Goal: Obtain resource: Obtain resource

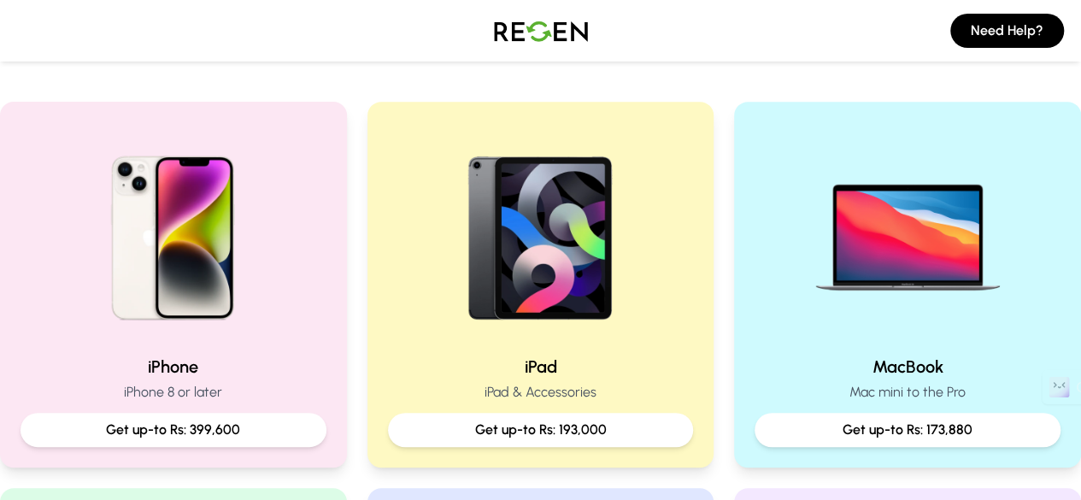
scroll to position [347, 0]
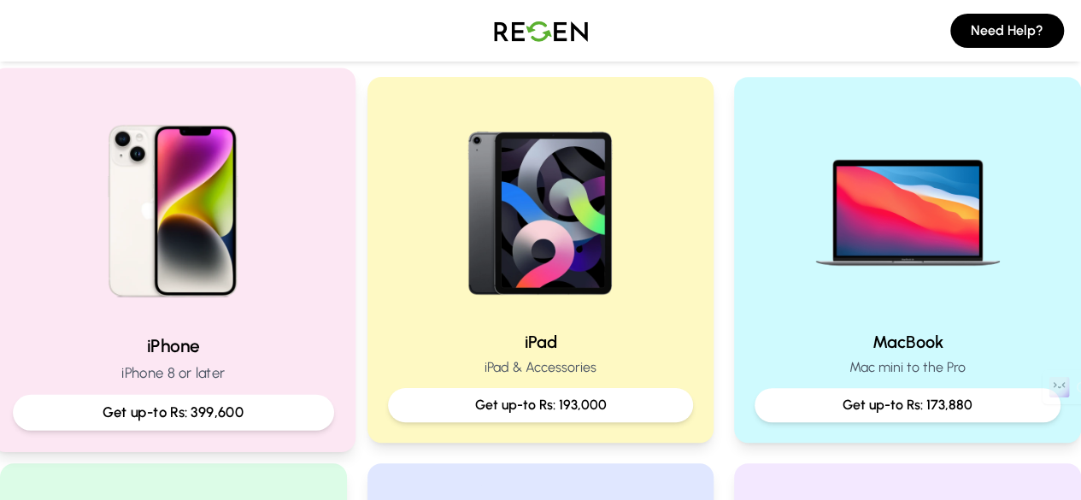
click at [211, 373] on p "iPhone 8 or later" at bounding box center [173, 372] width 321 height 21
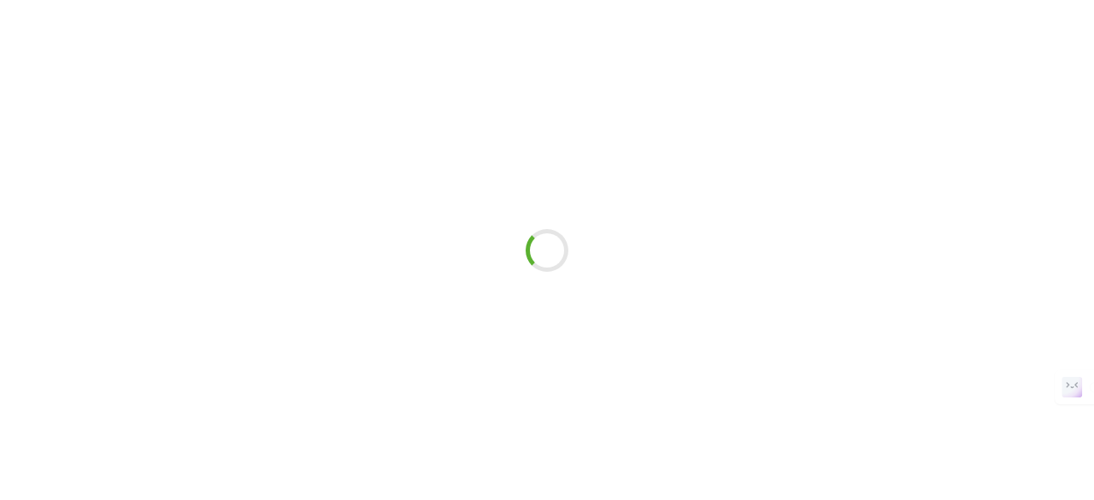
click at [211, 373] on div at bounding box center [547, 250] width 1094 height 500
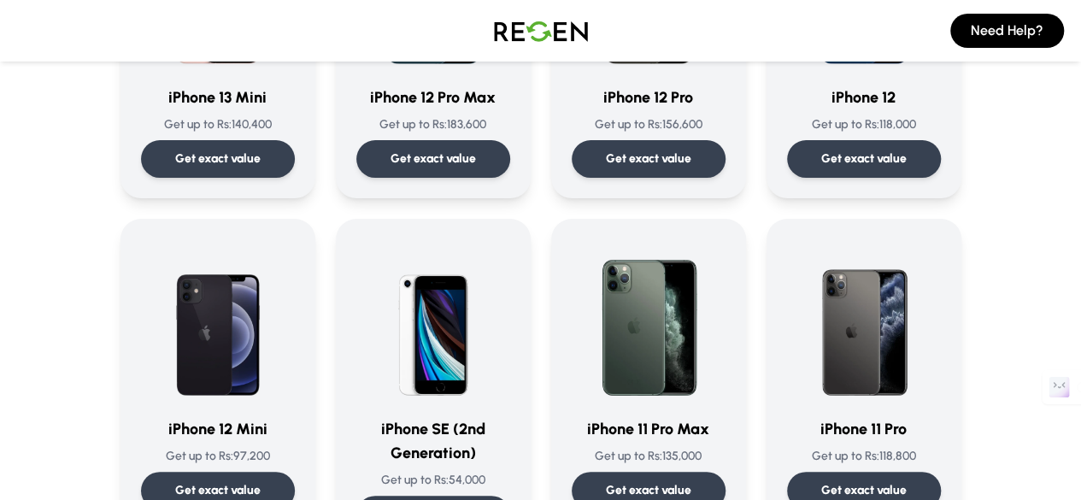
scroll to position [1497, 0]
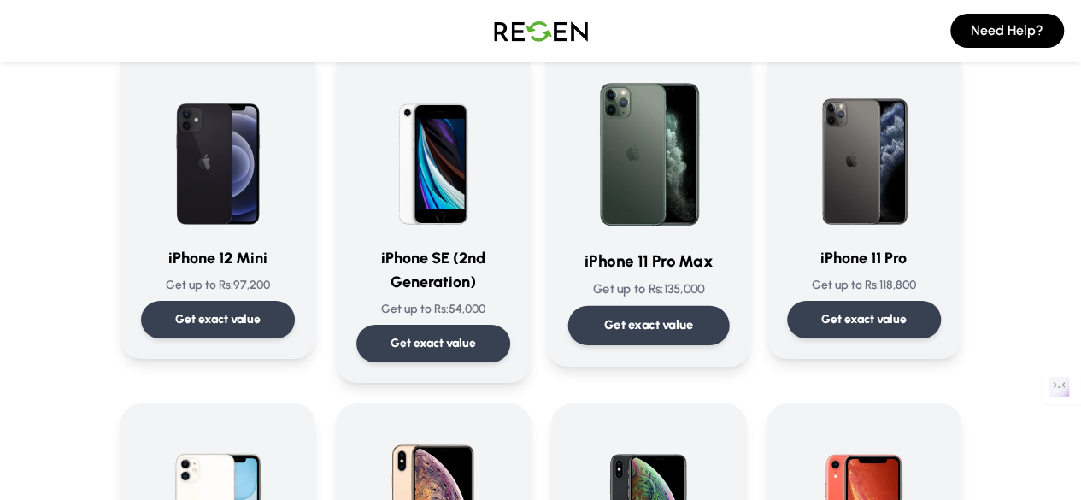
click at [643, 119] on img at bounding box center [648, 148] width 162 height 173
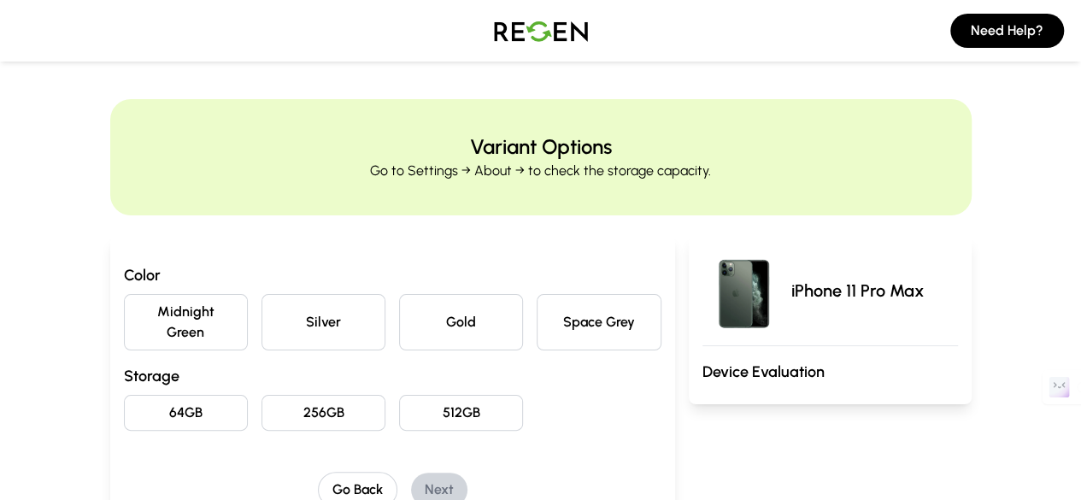
click at [439, 315] on button "Gold" at bounding box center [461, 322] width 124 height 56
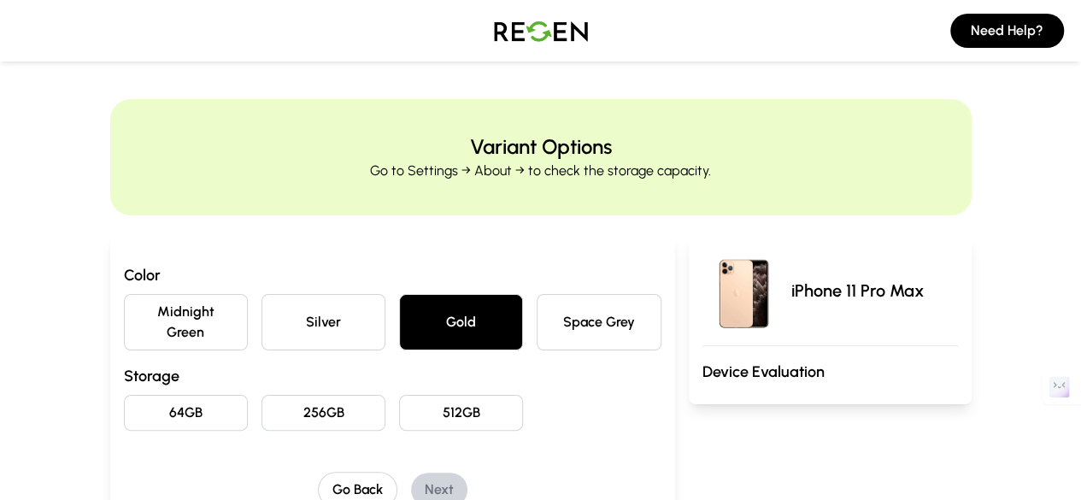
click at [273, 397] on button "256GB" at bounding box center [324, 413] width 124 height 36
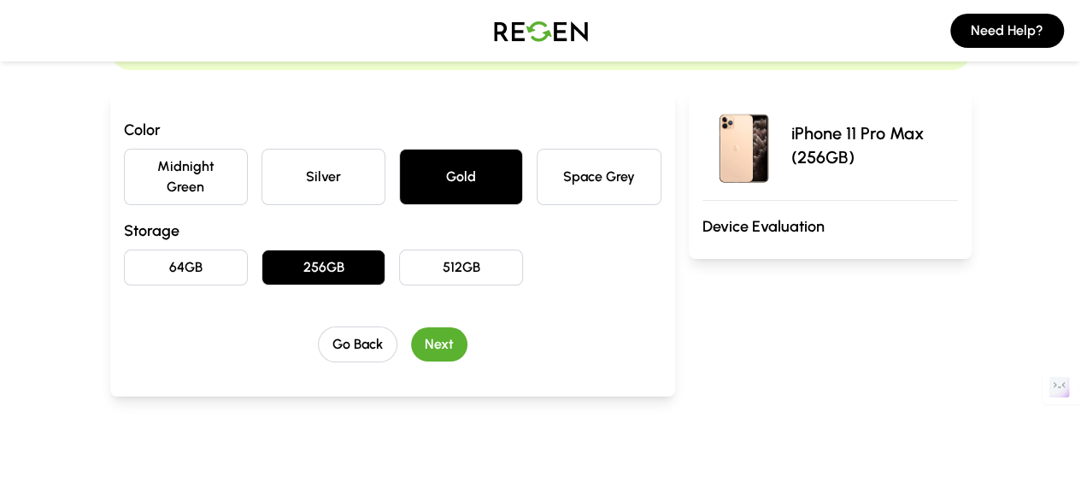
scroll to position [144, 0]
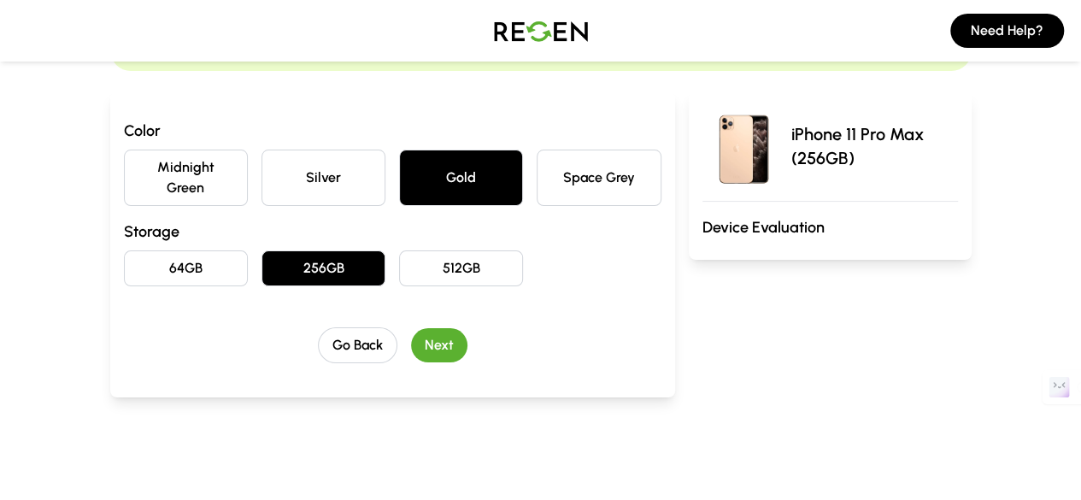
click at [411, 332] on button "Next" at bounding box center [439, 345] width 56 height 34
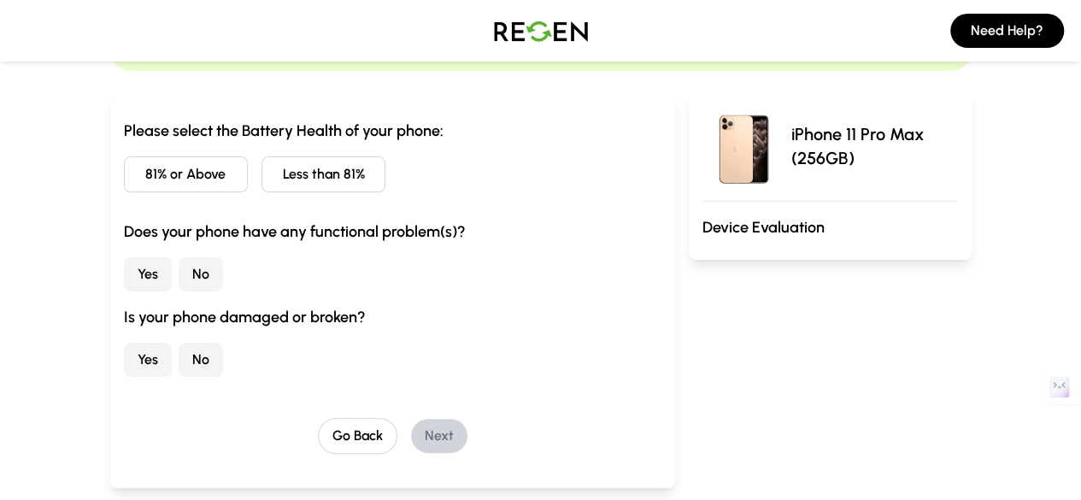
click at [262, 174] on button "Less than 81%" at bounding box center [324, 174] width 124 height 36
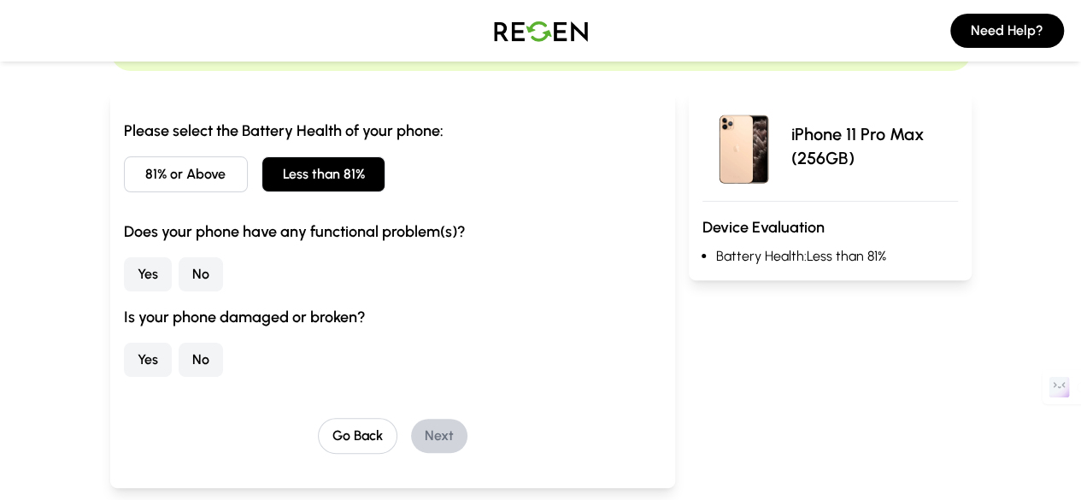
click at [179, 275] on button "No" at bounding box center [201, 274] width 44 height 34
click at [179, 360] on button "No" at bounding box center [201, 360] width 44 height 34
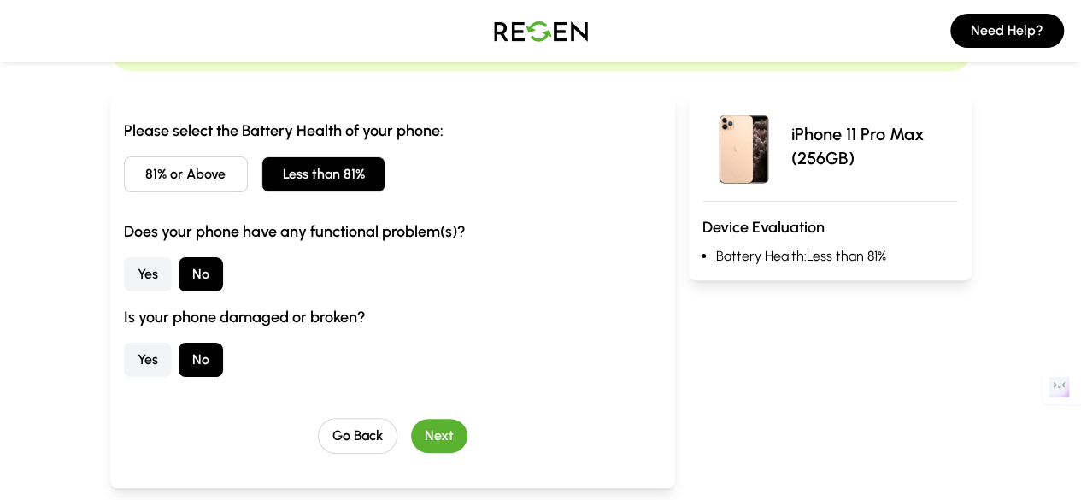
click at [411, 429] on button "Next" at bounding box center [439, 436] width 56 height 34
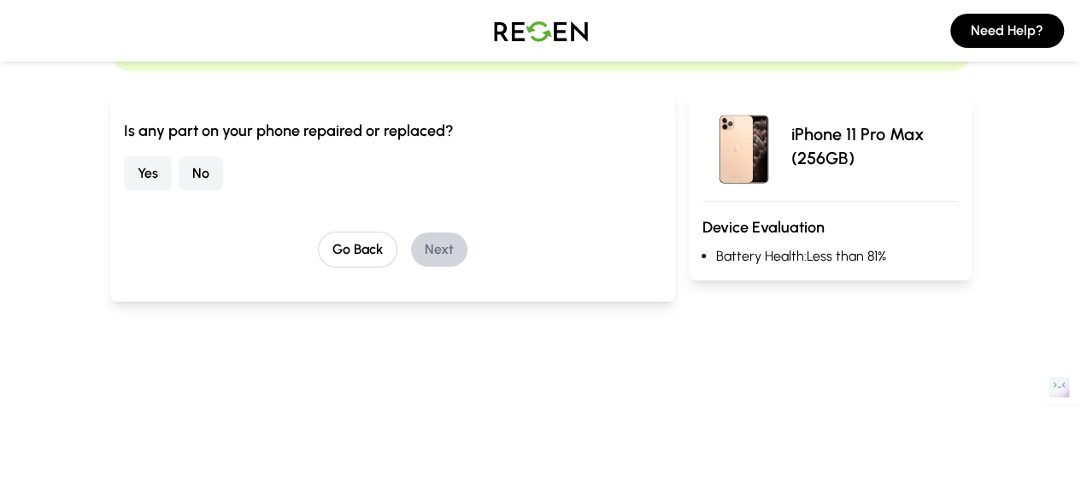
click at [124, 181] on button "Yes" at bounding box center [148, 173] width 48 height 34
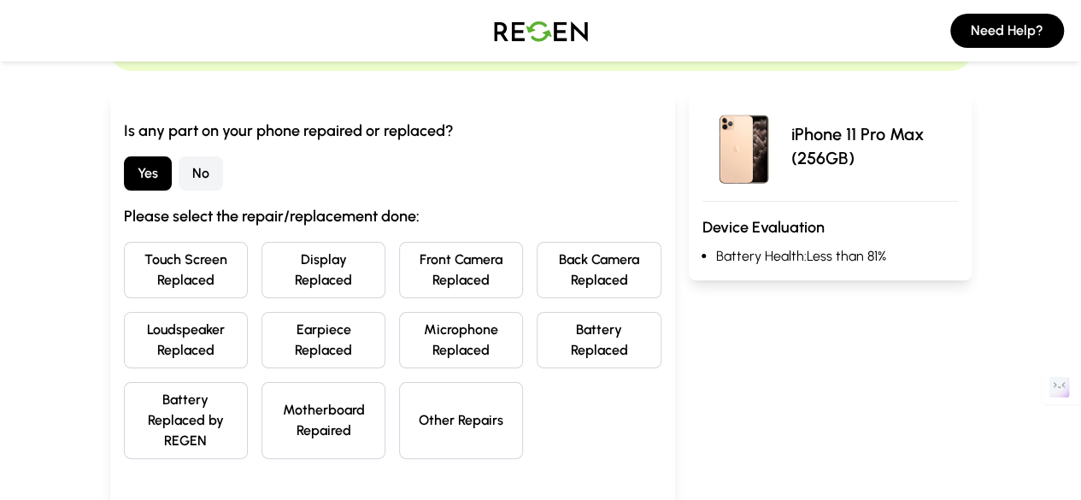
click at [156, 259] on button "Touch Screen Replaced" at bounding box center [186, 270] width 124 height 56
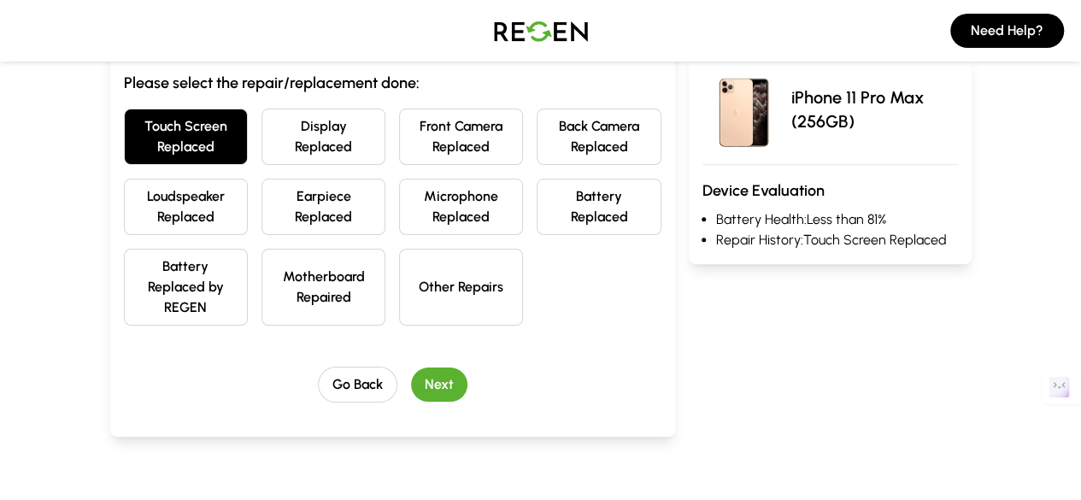
scroll to position [282, 0]
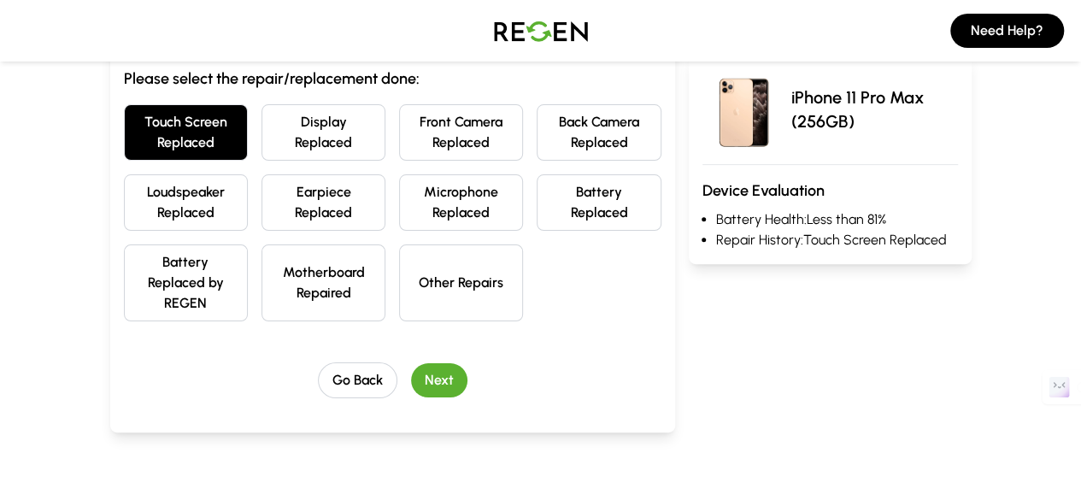
click at [578, 215] on button "Battery Replaced" at bounding box center [599, 202] width 124 height 56
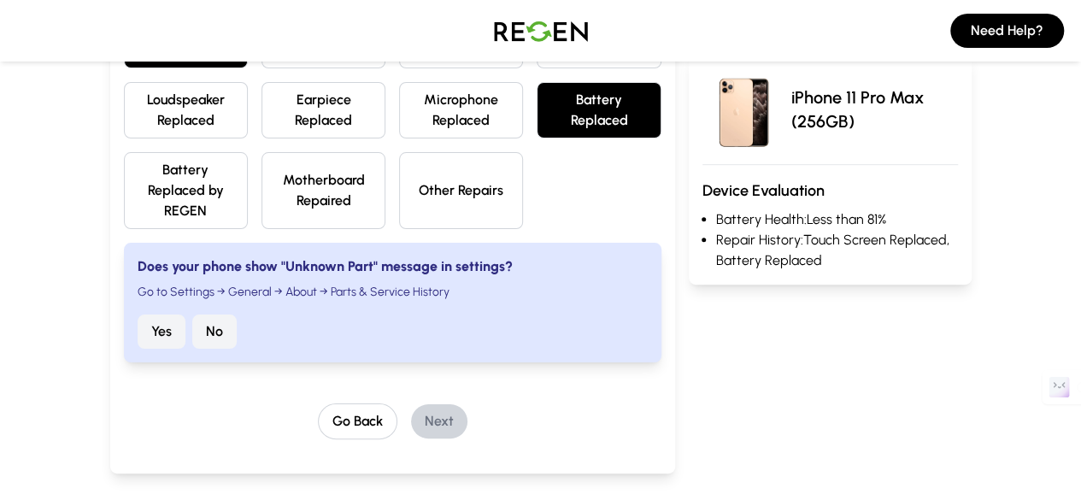
scroll to position [383, 0]
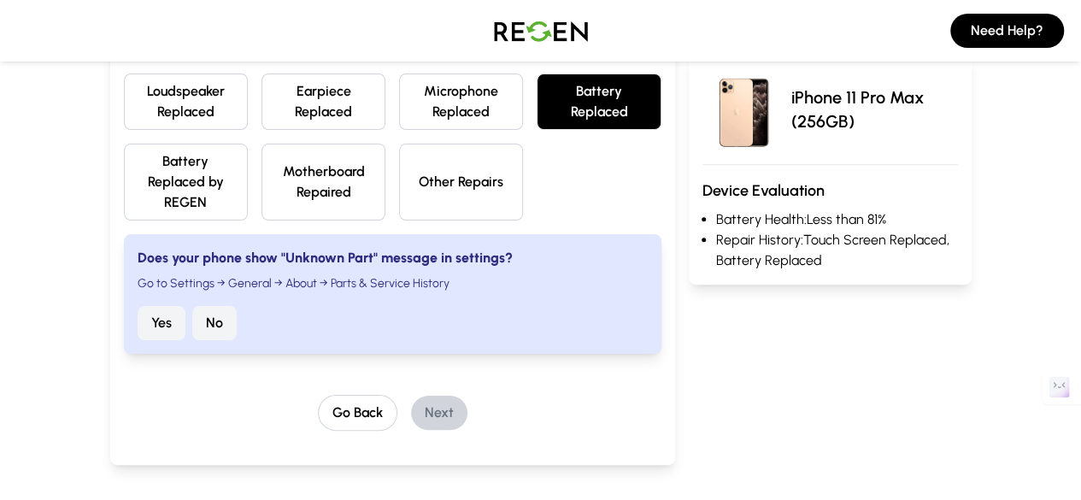
click at [192, 306] on button "No" at bounding box center [214, 323] width 44 height 34
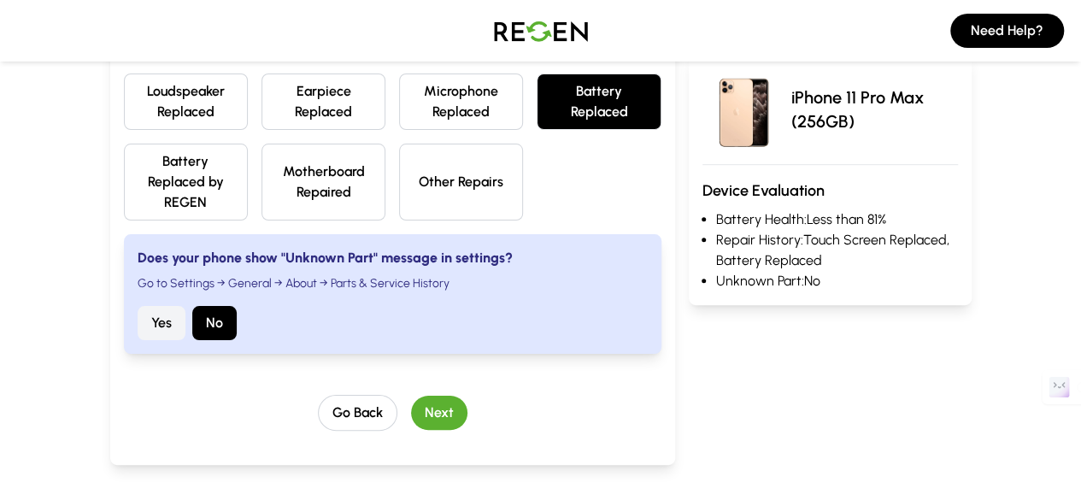
click at [411, 396] on button "Next" at bounding box center [439, 413] width 56 height 34
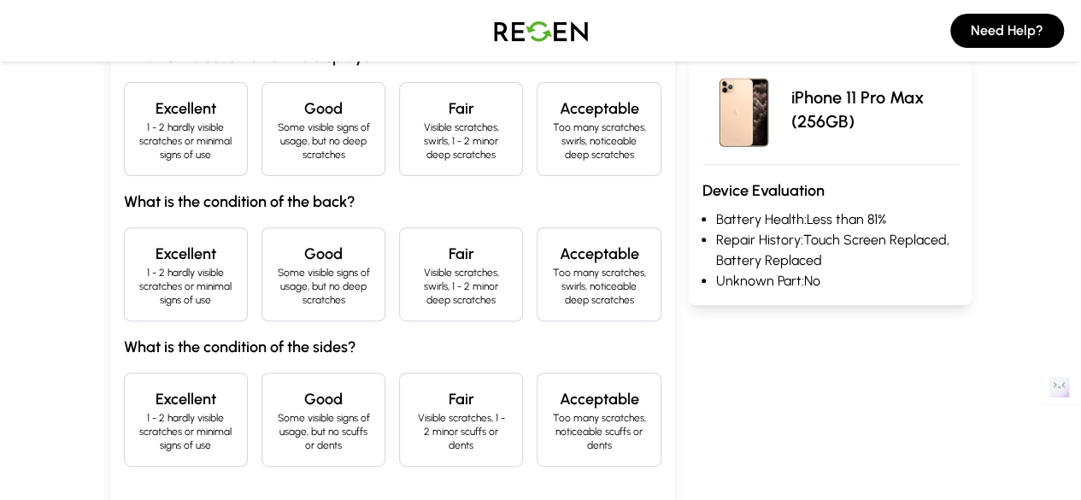
scroll to position [77, 0]
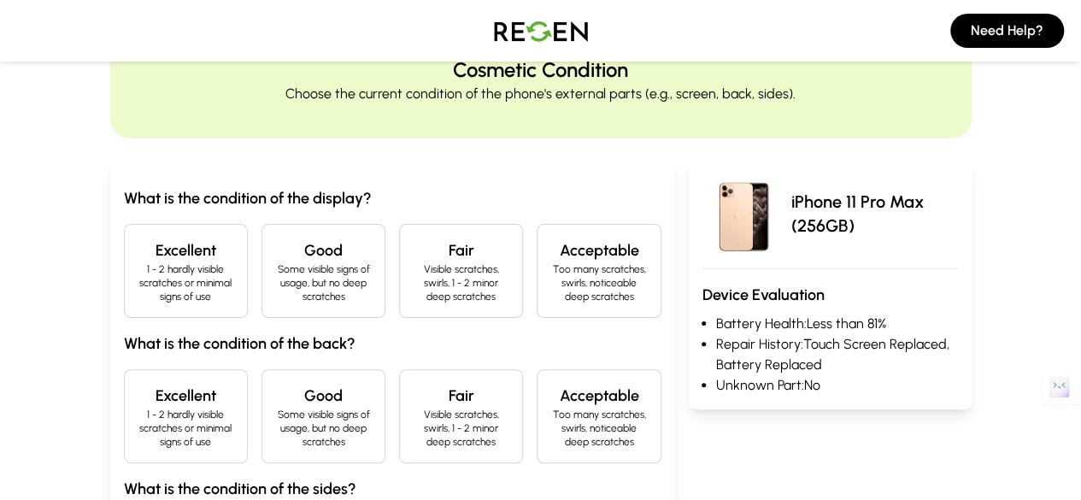
click at [172, 231] on div "Excellent 1 - 2 hardly visible scratches or minimal signs of use" at bounding box center [186, 271] width 124 height 94
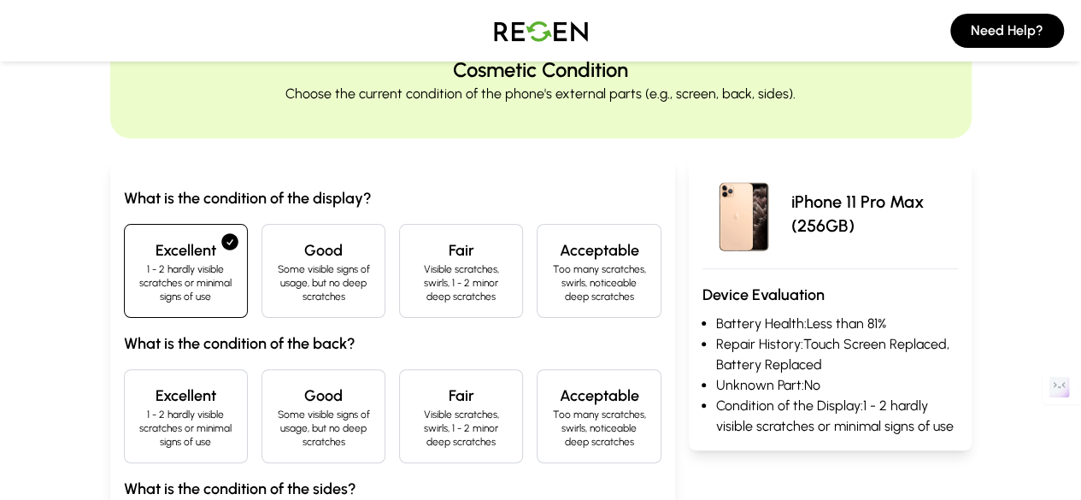
scroll to position [222, 0]
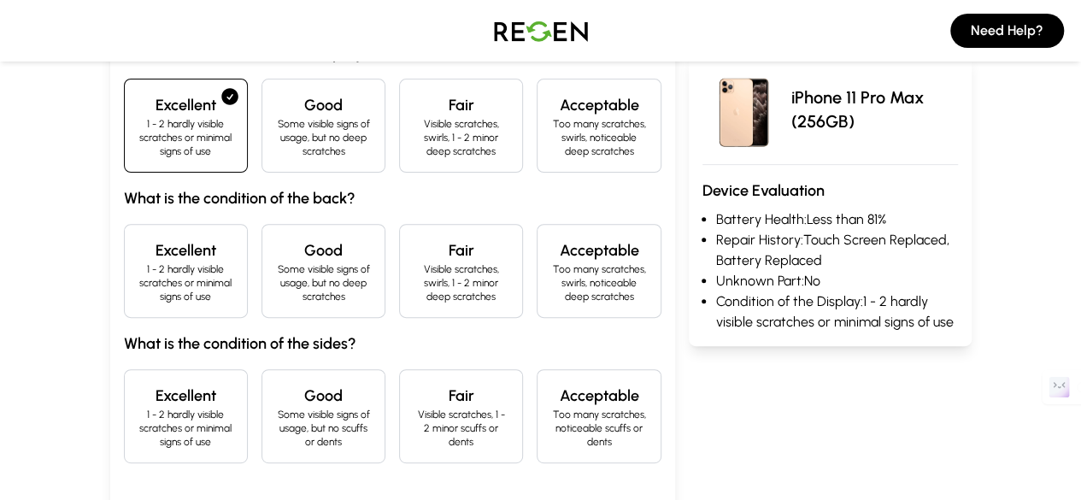
click at [163, 238] on h4 "Excellent" at bounding box center [185, 250] width 95 height 24
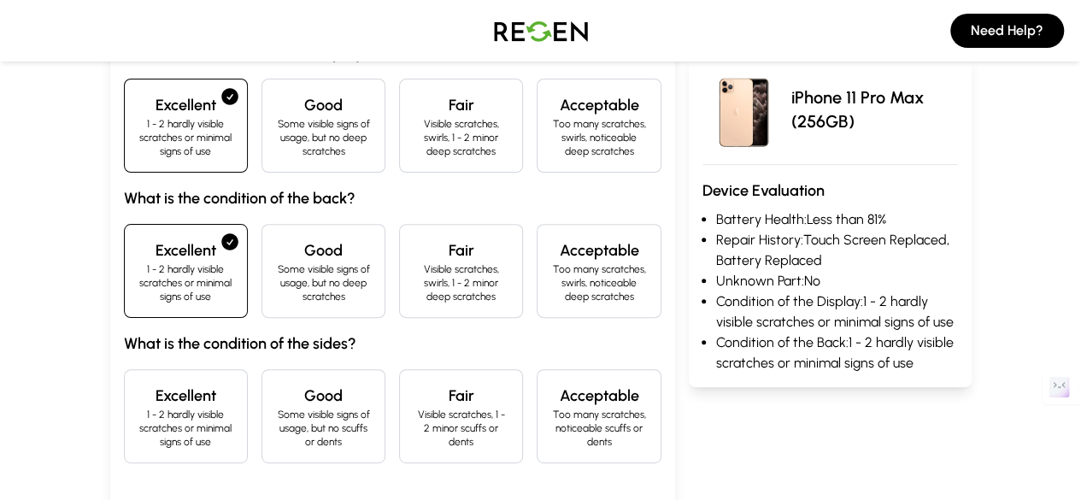
click at [149, 408] on p "1 - 2 hardly visible scratches or minimal signs of use" at bounding box center [185, 428] width 95 height 41
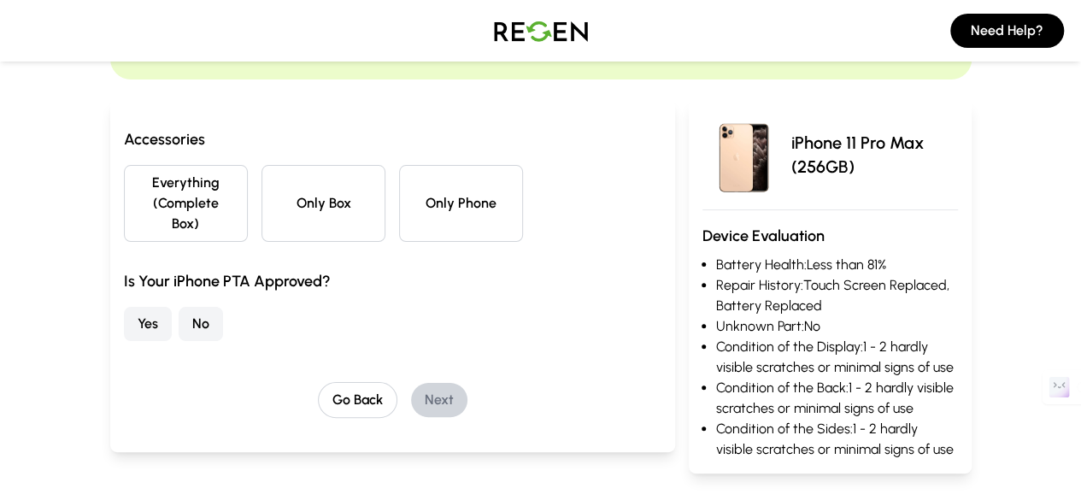
scroll to position [137, 0]
click at [472, 194] on button "Only Phone" at bounding box center [461, 202] width 124 height 77
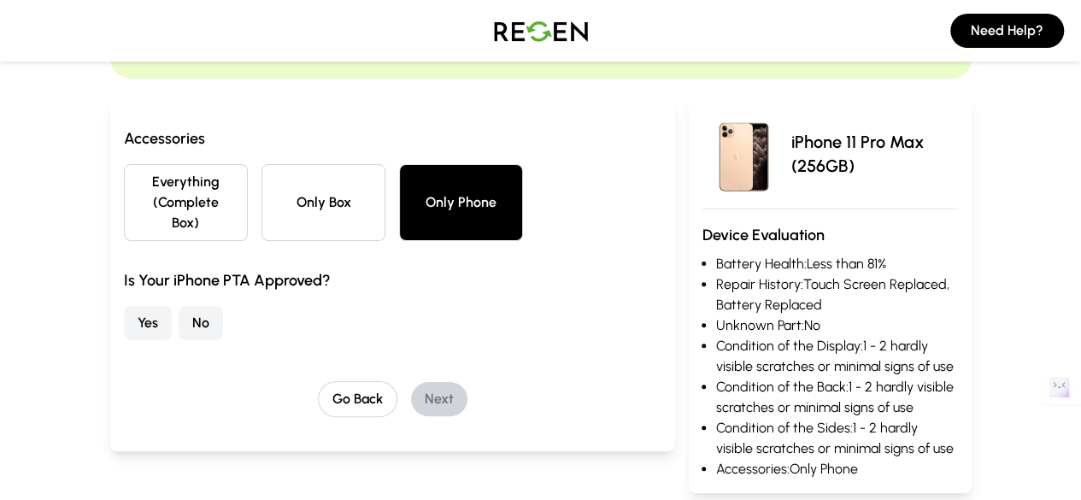
click at [179, 306] on button "No" at bounding box center [201, 323] width 44 height 34
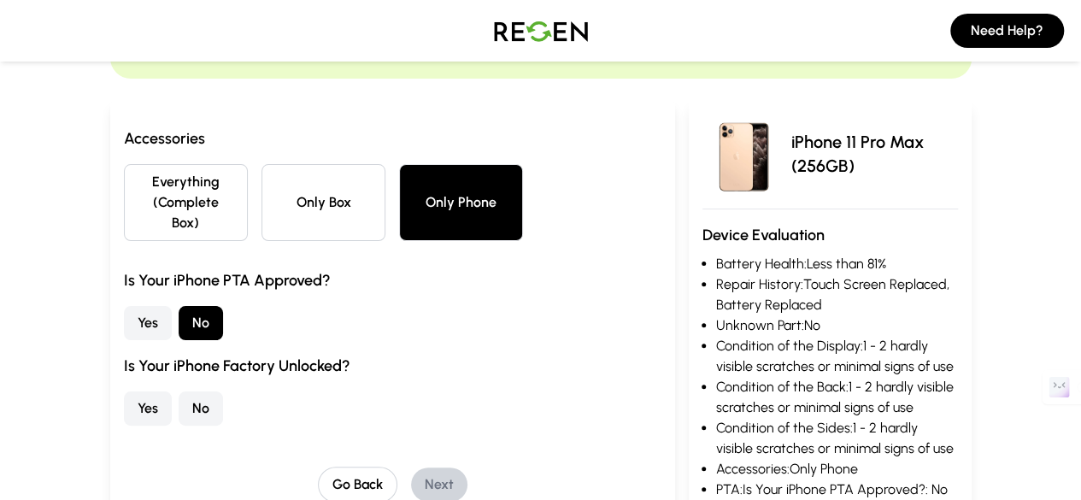
click at [124, 391] on button "Yes" at bounding box center [148, 408] width 48 height 34
click at [411, 467] on button "Next" at bounding box center [439, 484] width 56 height 34
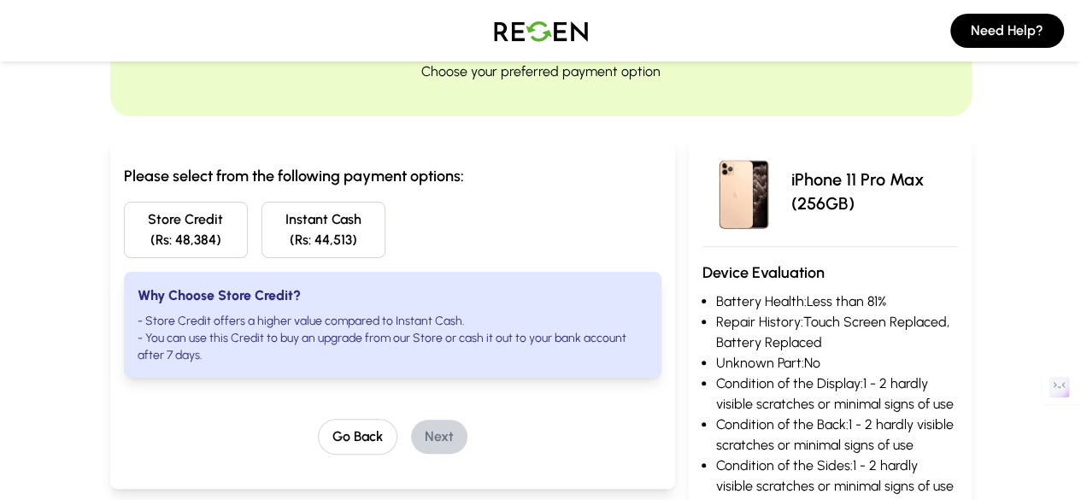
scroll to position [0, 0]
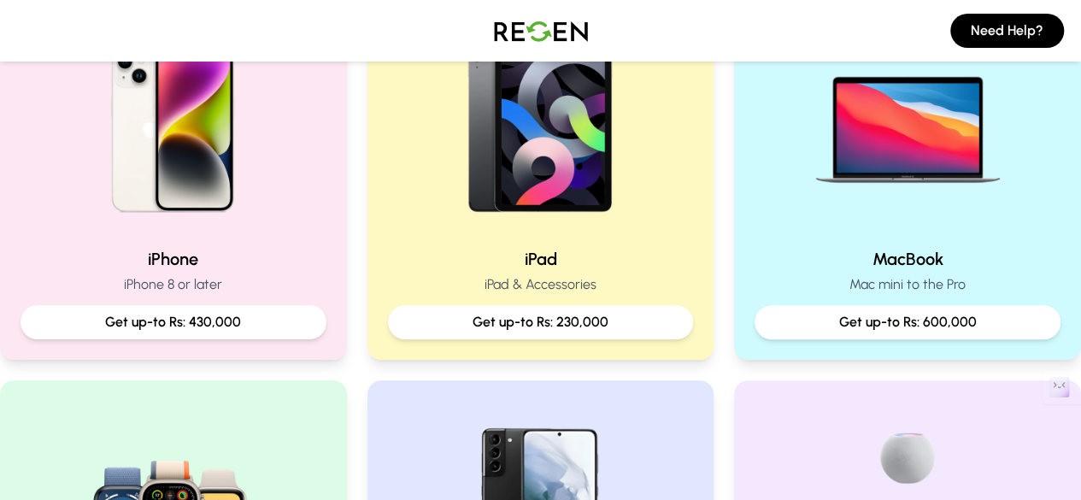
scroll to position [431, 0]
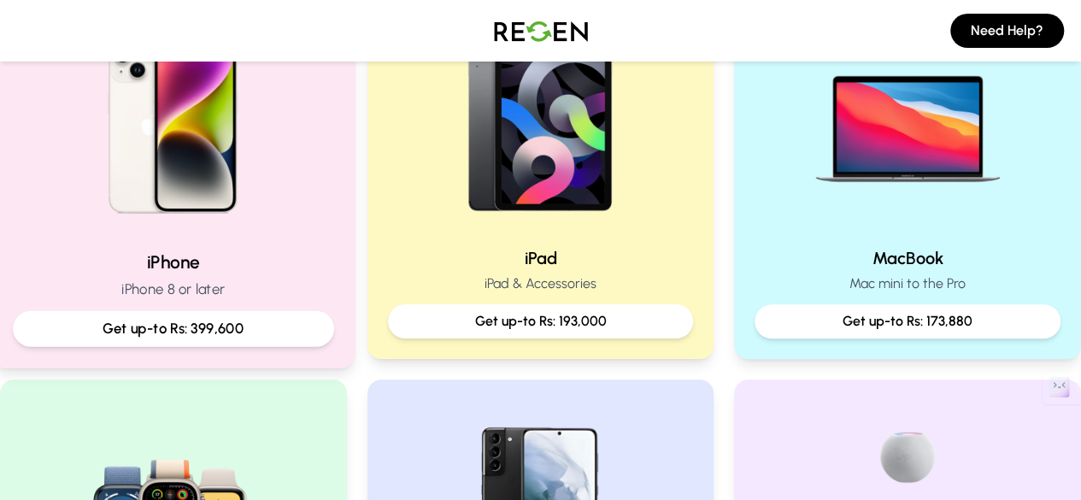
click at [190, 202] on img at bounding box center [173, 121] width 230 height 230
